Goal: Task Accomplishment & Management: Manage account settings

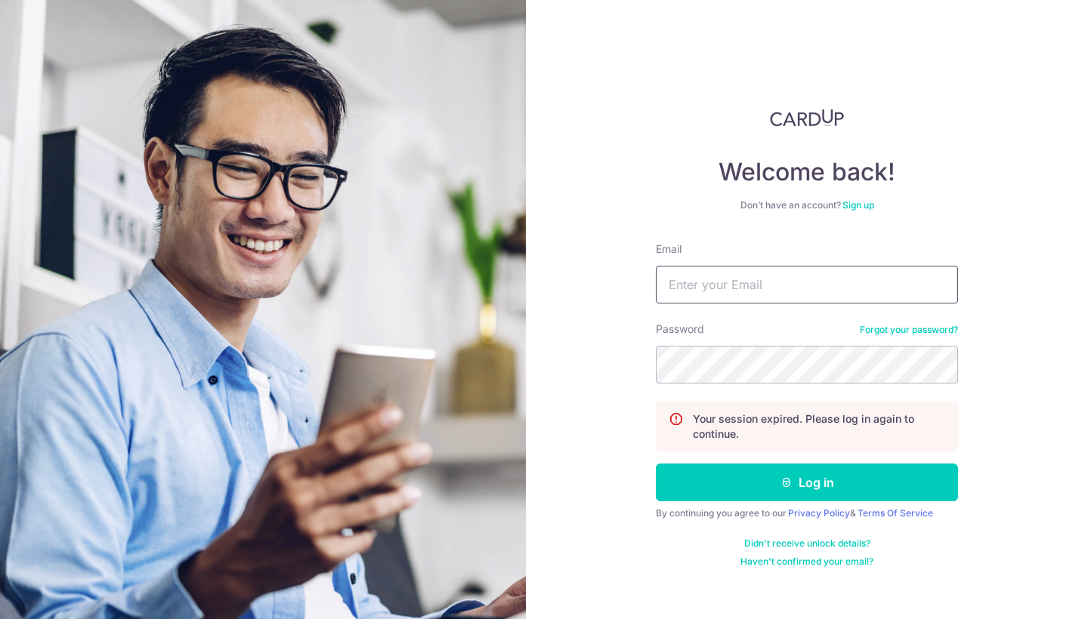
type input "[EMAIL_ADDRESS][DOMAIN_NAME]"
click at [807, 483] on button "Log in" at bounding box center [807, 483] width 302 height 38
click at [708, 288] on input "Orders@soicoco.com" at bounding box center [807, 285] width 302 height 38
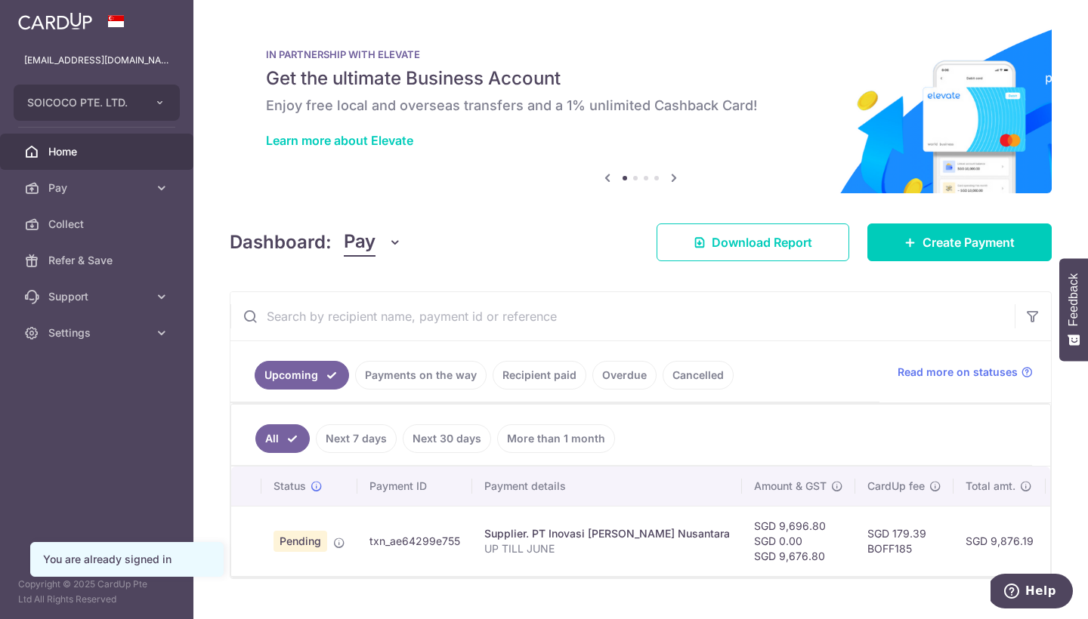
click at [101, 474] on aside "orders@soicoco.com SOICOCO PTE. LTD. Add new company SOICOCO PTE. LTD. Home Pay…" at bounding box center [96, 309] width 193 height 619
click at [87, 489] on aside "orders@soicoco.com SOICOCO PTE. LTD. Add new company SOICOCO PTE. LTD. Home Pay…" at bounding box center [96, 309] width 193 height 619
click at [85, 437] on aside "orders@soicoco.com SOICOCO PTE. LTD. Add new company SOICOCO PTE. LTD. Home Pay…" at bounding box center [96, 309] width 193 height 619
click at [157, 99] on icon "button" at bounding box center [160, 103] width 12 height 12
click at [91, 69] on div "orders@soicoco.com" at bounding box center [96, 60] width 193 height 36
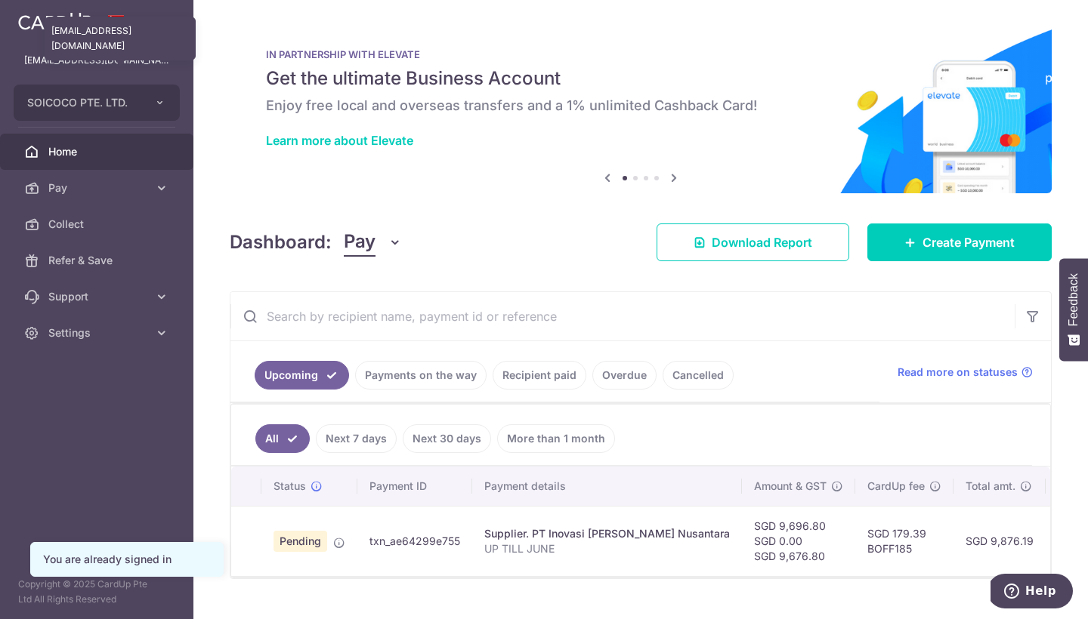
click at [94, 59] on p "orders@soicoco.com" at bounding box center [96, 60] width 145 height 15
click at [36, 26] on img at bounding box center [55, 21] width 74 height 18
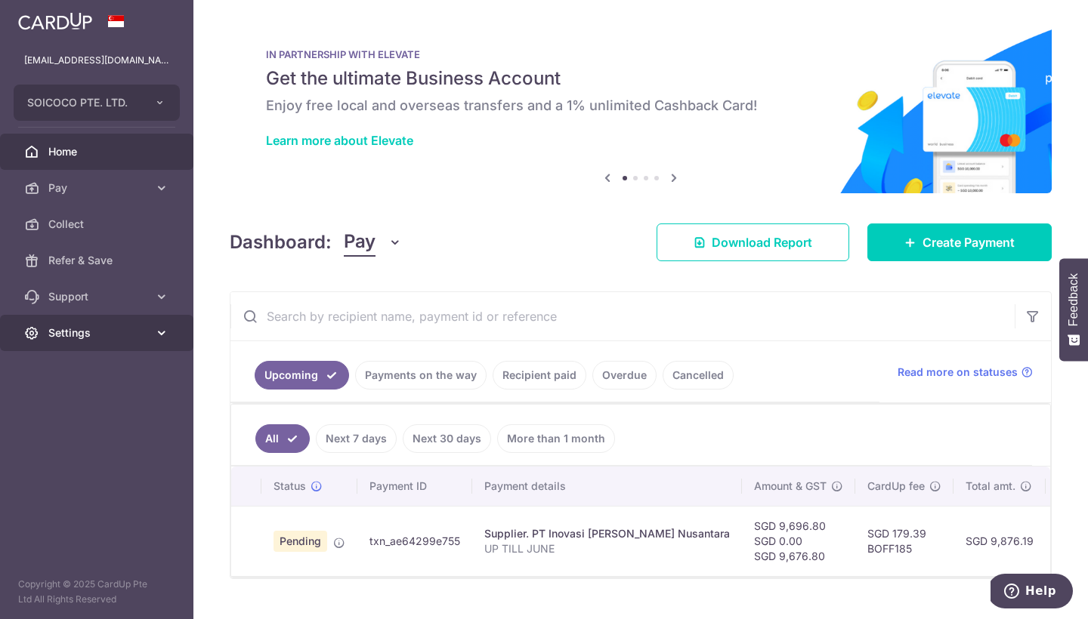
click at [105, 332] on span "Settings" at bounding box center [98, 332] width 100 height 15
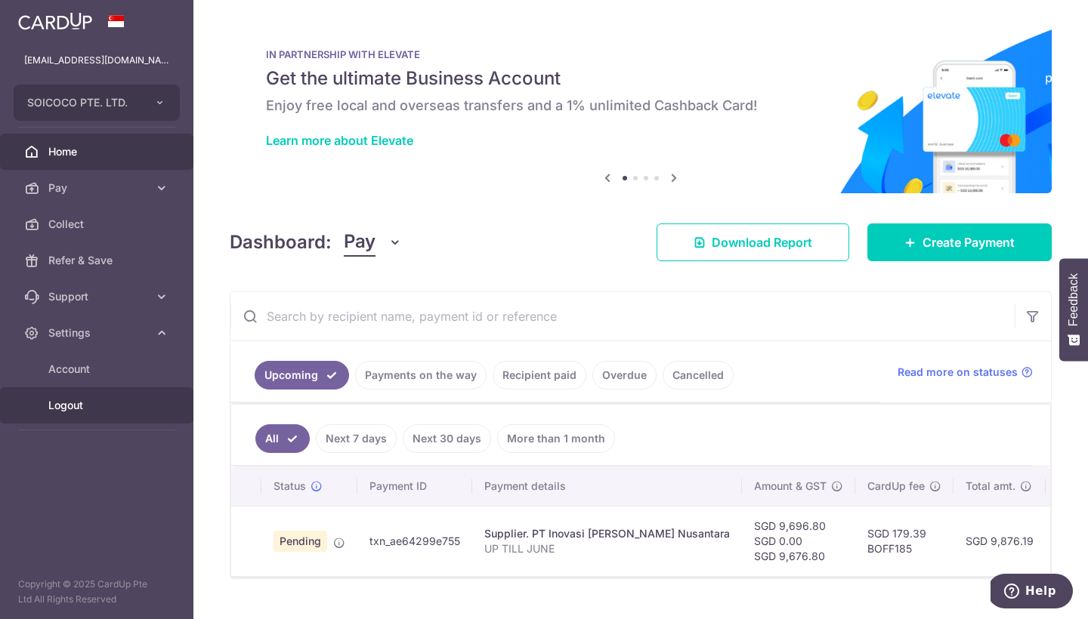
click at [88, 409] on span "Logout" at bounding box center [98, 405] width 100 height 15
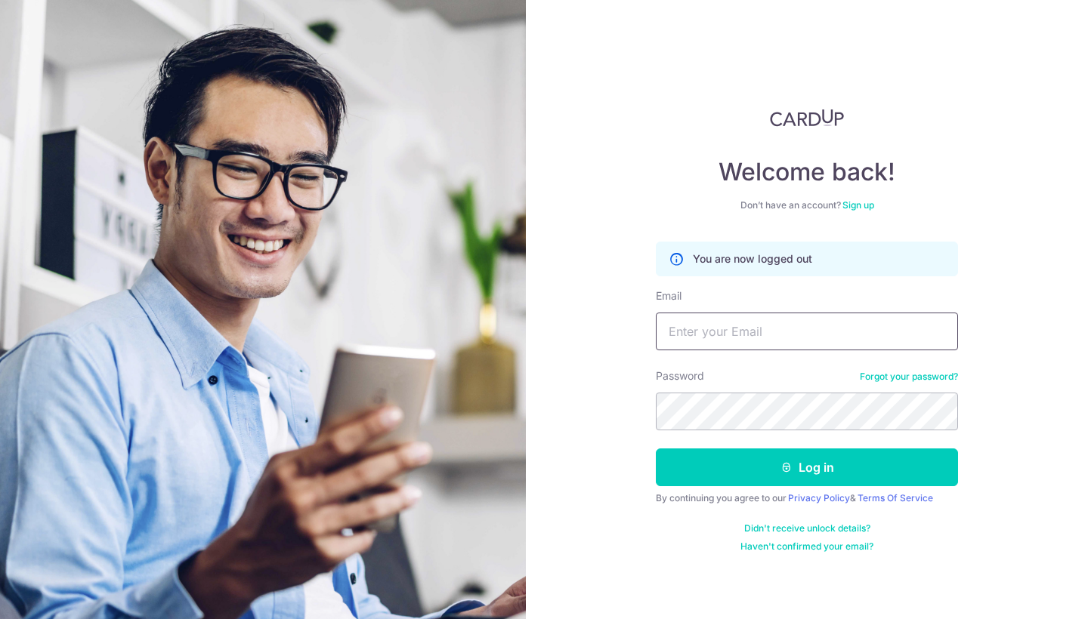
click at [690, 338] on input "Email" at bounding box center [807, 332] width 302 height 38
type input "[EMAIL_ADDRESS][DOMAIN_NAME]"
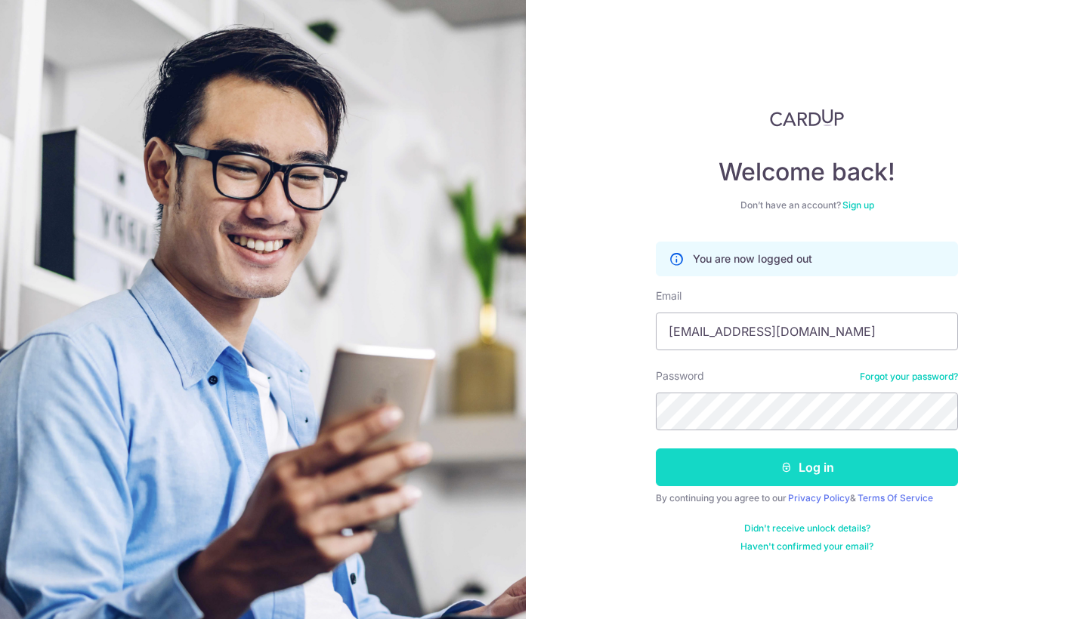
click at [743, 471] on button "Log in" at bounding box center [807, 468] width 302 height 38
